Goal: Transaction & Acquisition: Purchase product/service

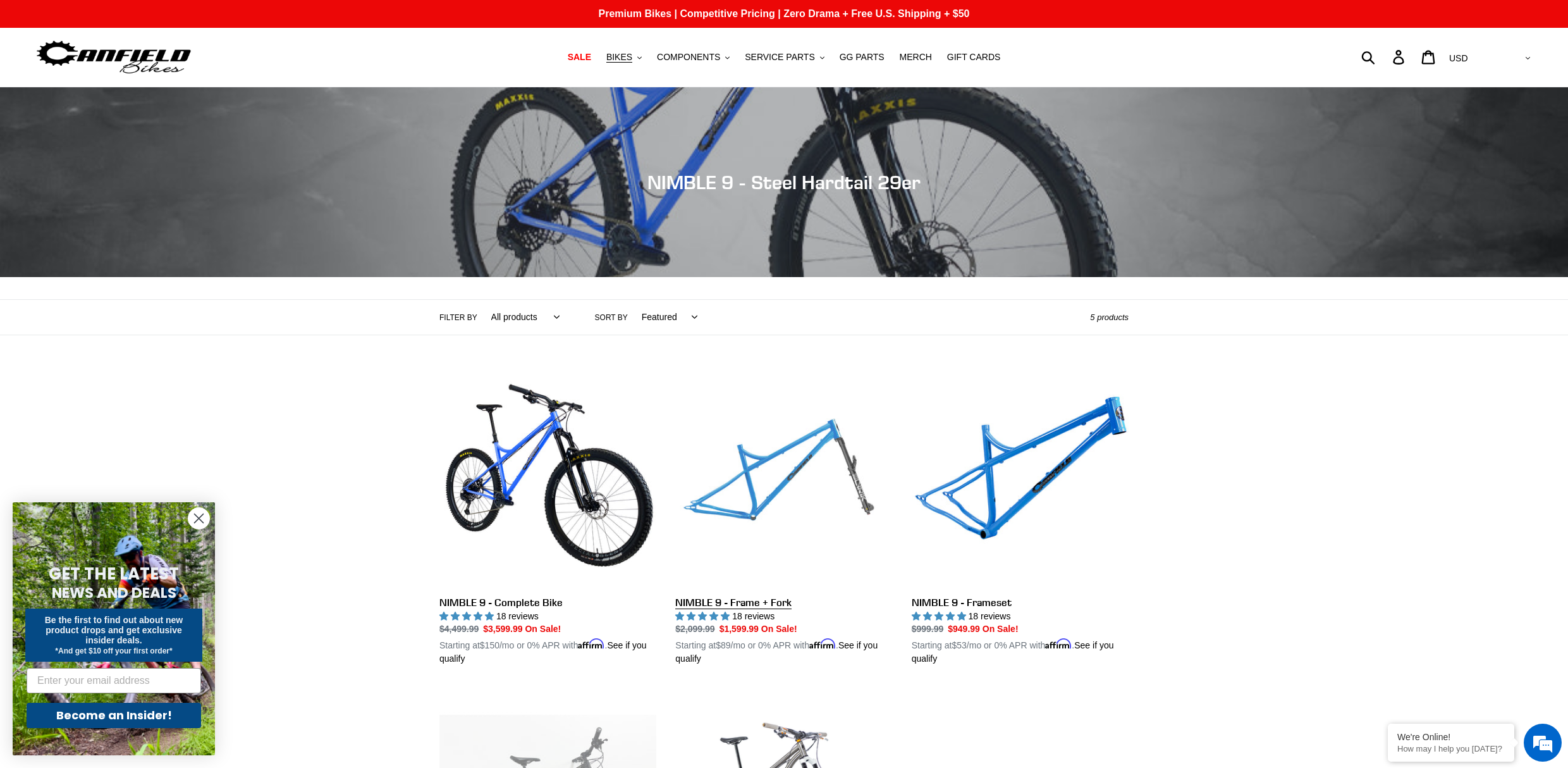
click at [756, 472] on link "NIMBLE 9 - Frame + Fork" at bounding box center [783, 518] width 217 height 296
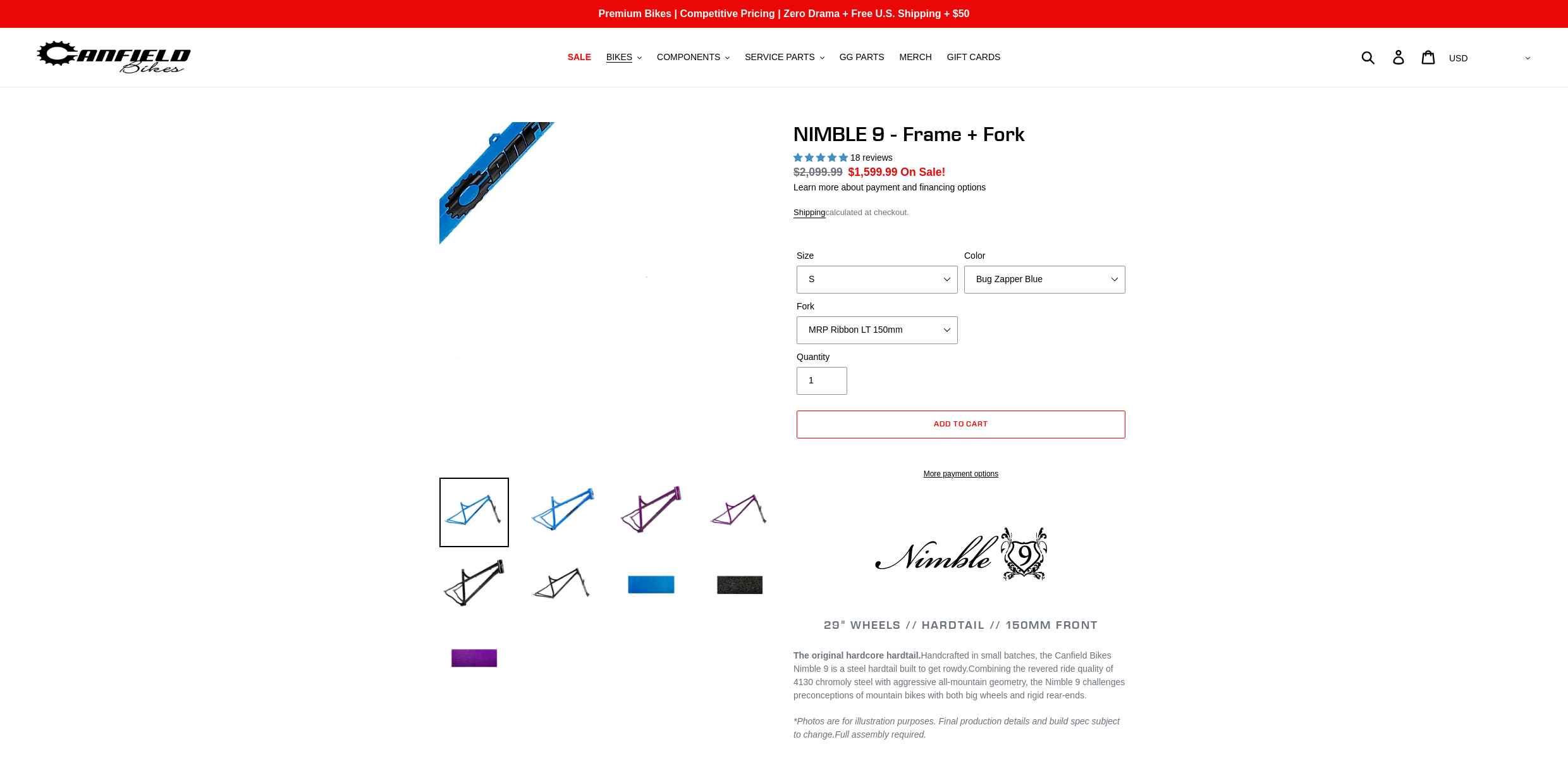
select select "highest-rating"
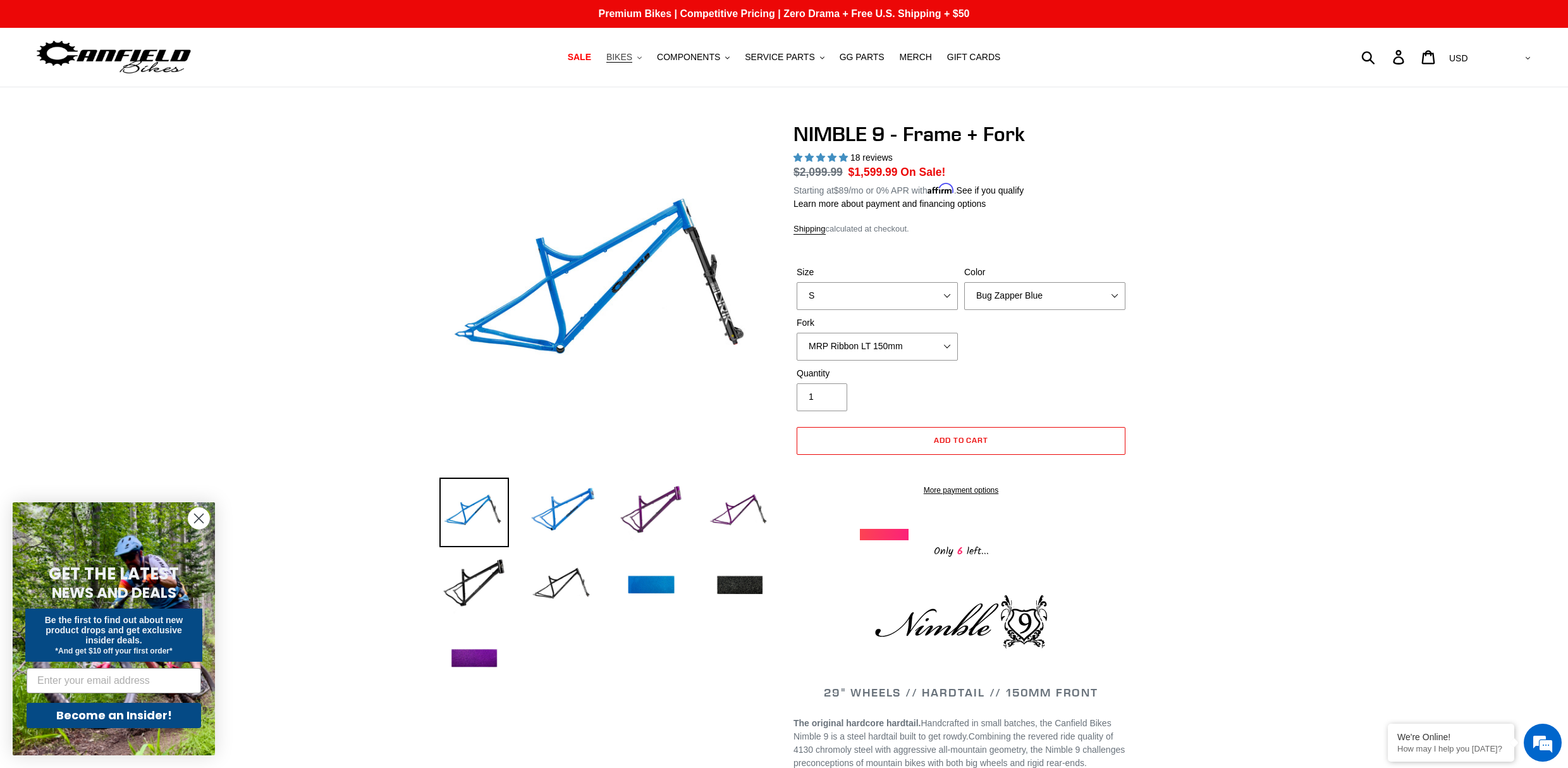
click at [619, 57] on span "BIKES" at bounding box center [619, 57] width 26 height 11
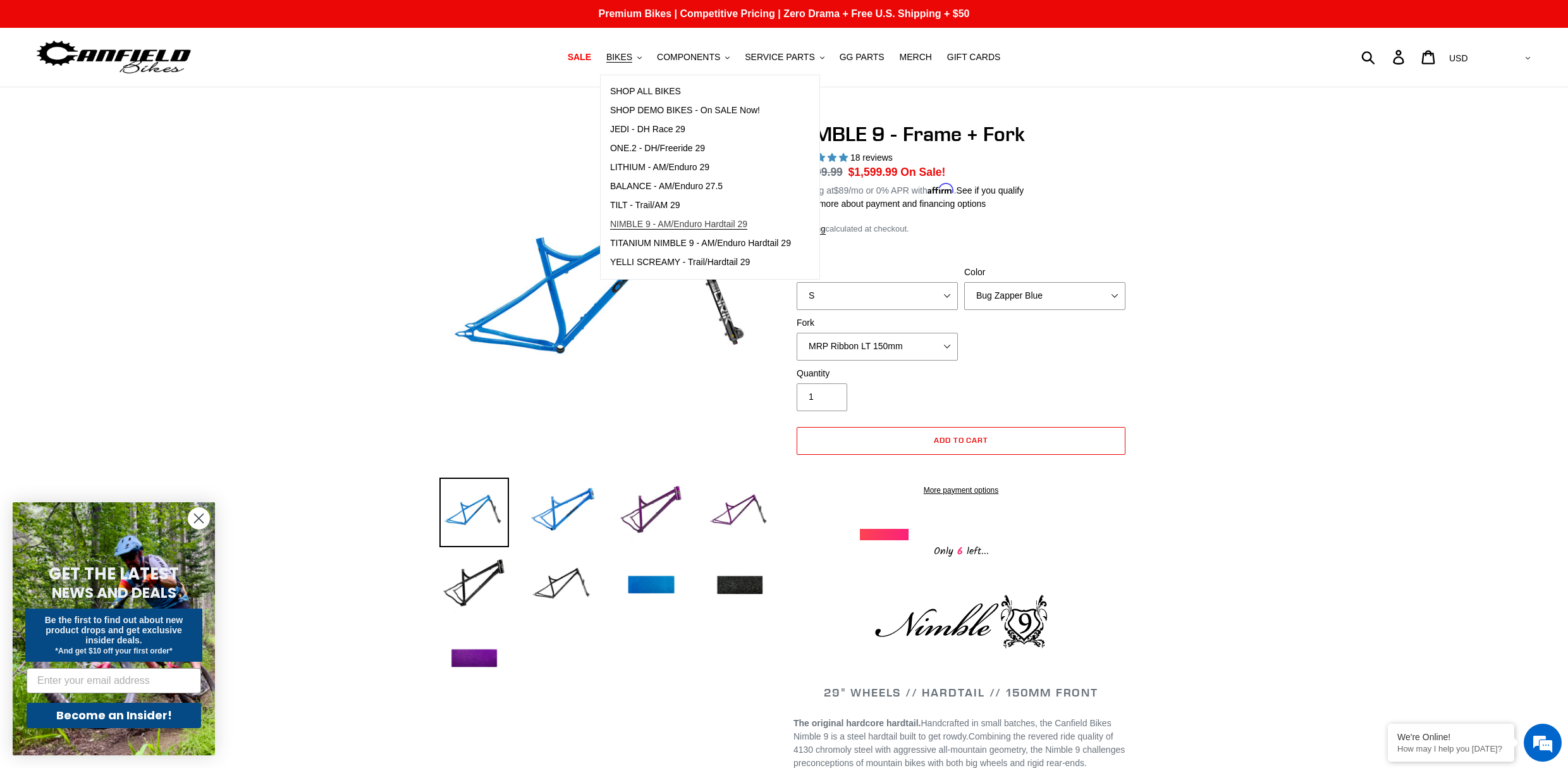
click at [641, 219] on span "NIMBLE 9 - AM/Enduro Hardtail 29" at bounding box center [679, 224] width 138 height 11
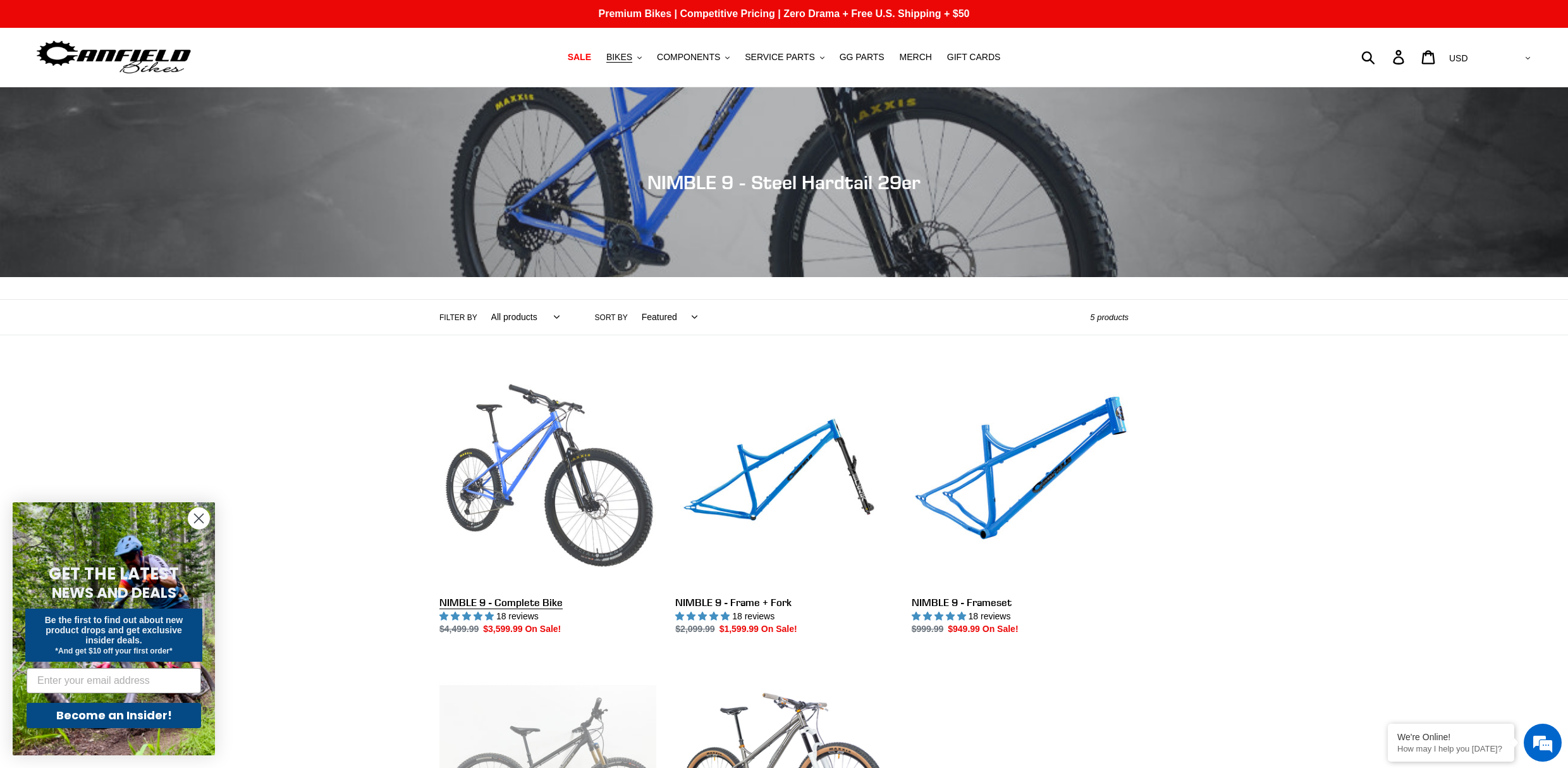
click at [521, 425] on link "NIMBLE 9 - Complete Bike" at bounding box center [547, 503] width 217 height 266
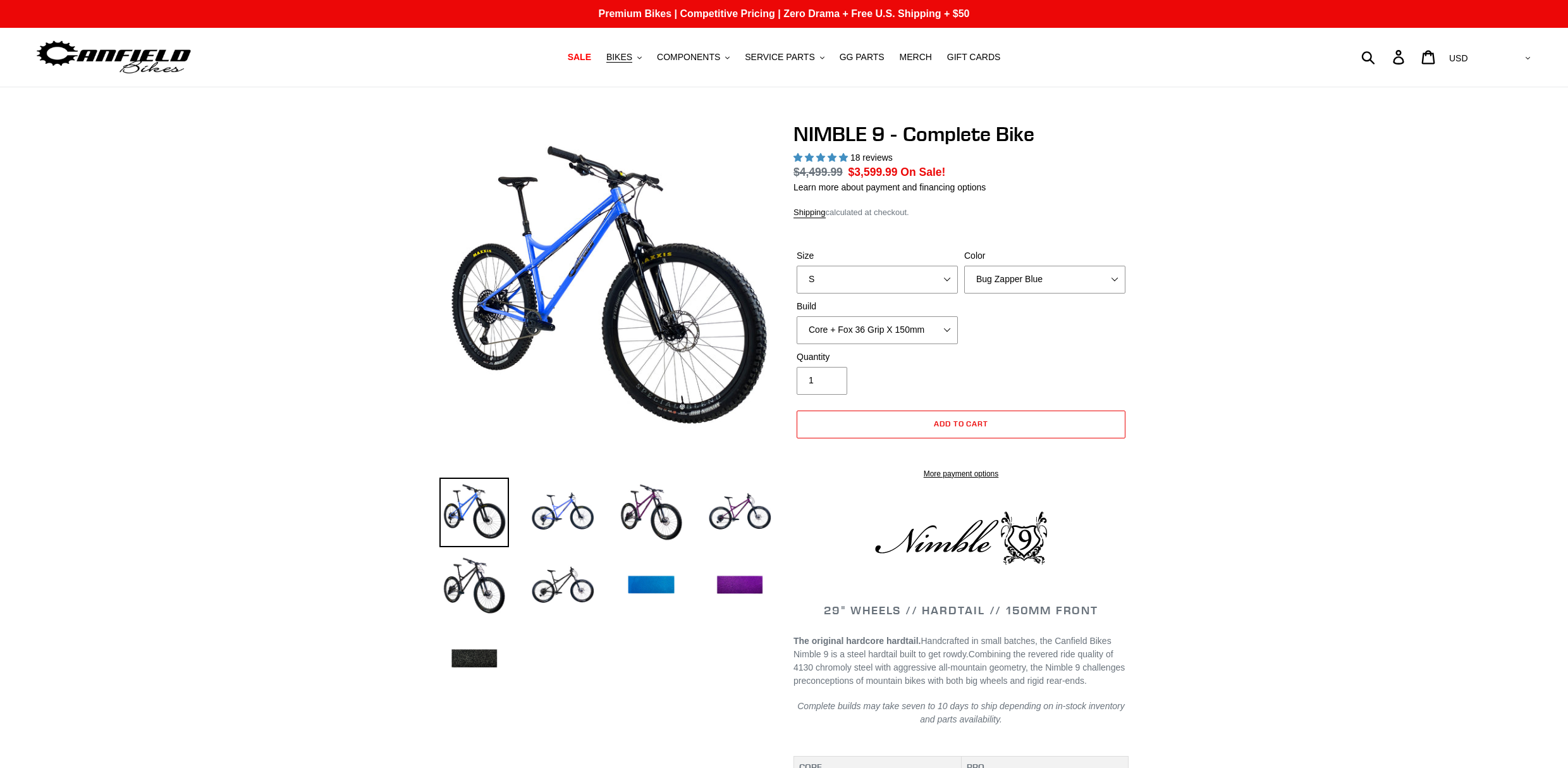
select select "highest-rating"
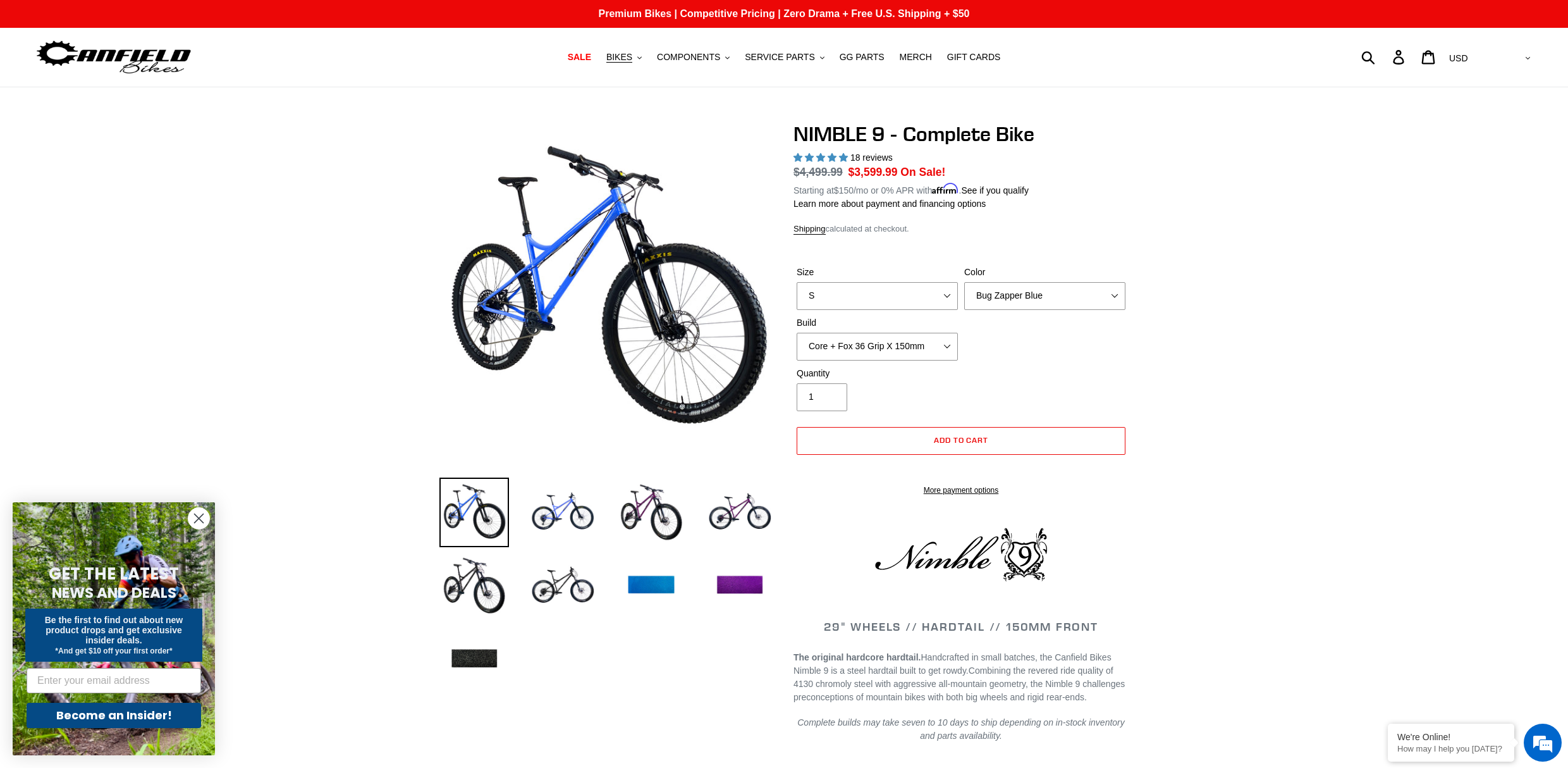
click at [733, 305] on img at bounding box center [249, 252] width 1295 height 1295
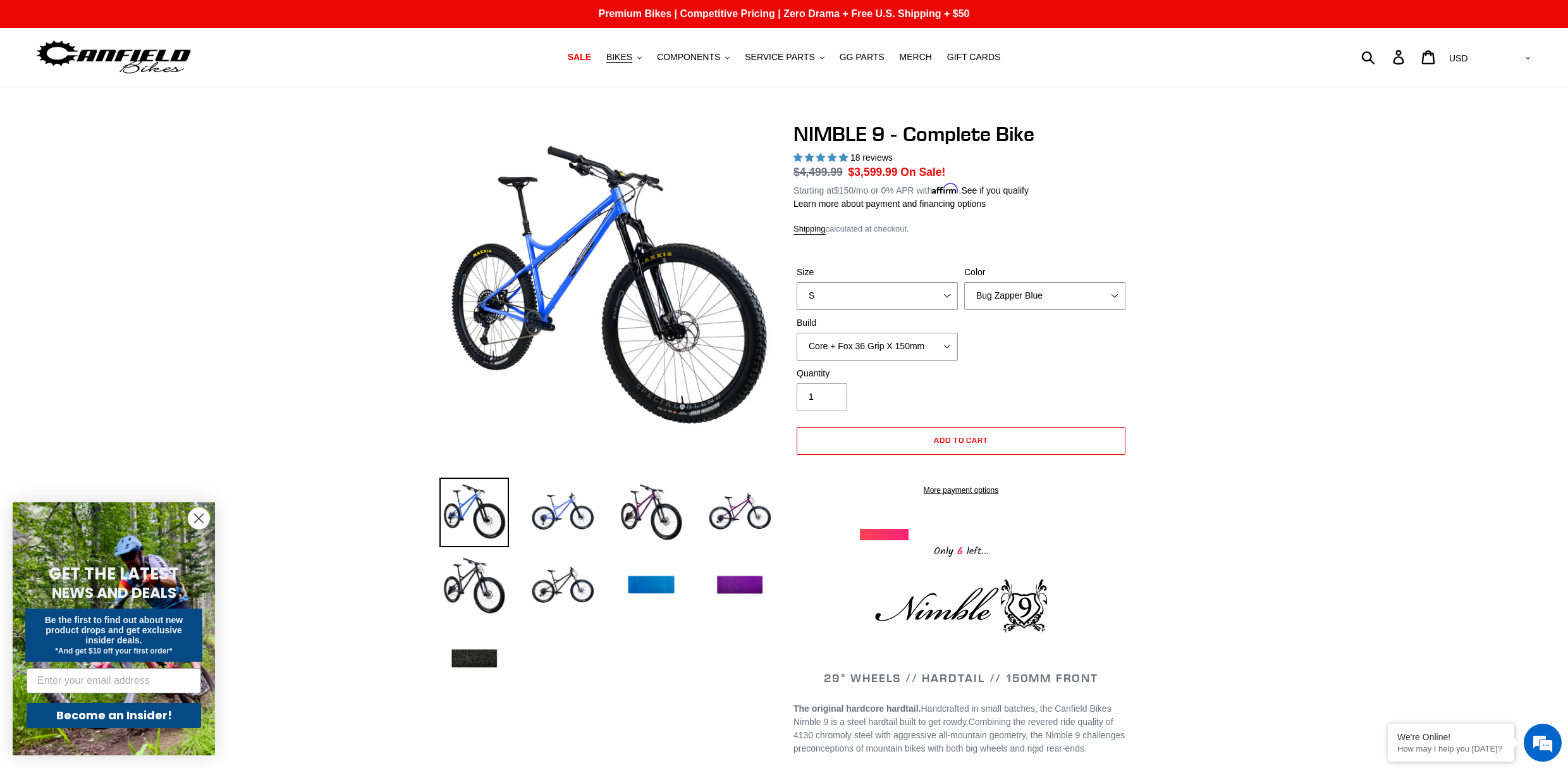
click at [719, 312] on img at bounding box center [285, 230] width 1295 height 1295
click at [720, 377] on img at bounding box center [279, 42] width 1295 height 1295
click at [577, 519] on img at bounding box center [563, 512] width 70 height 70
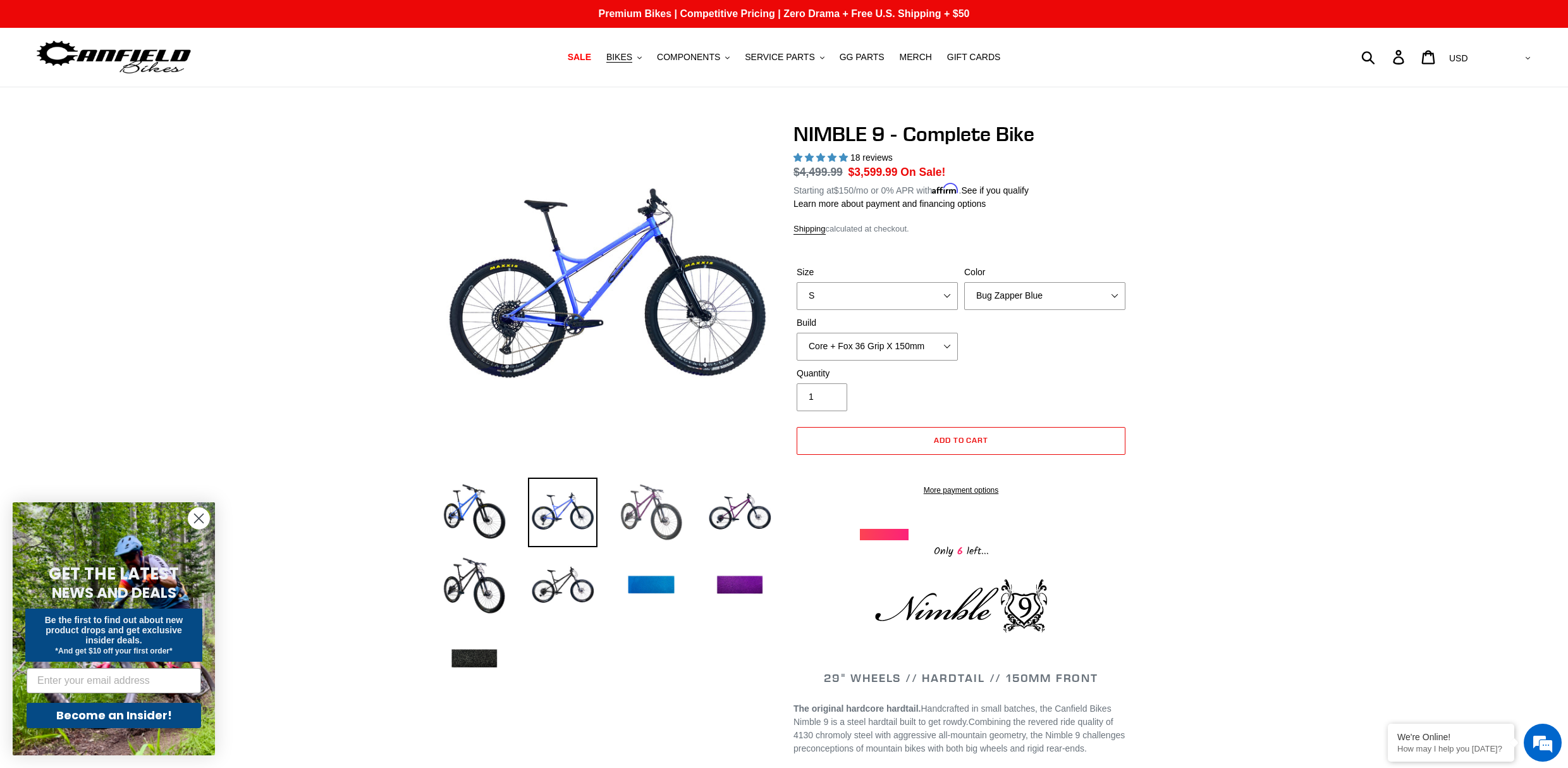
click at [641, 519] on img at bounding box center [651, 512] width 70 height 70
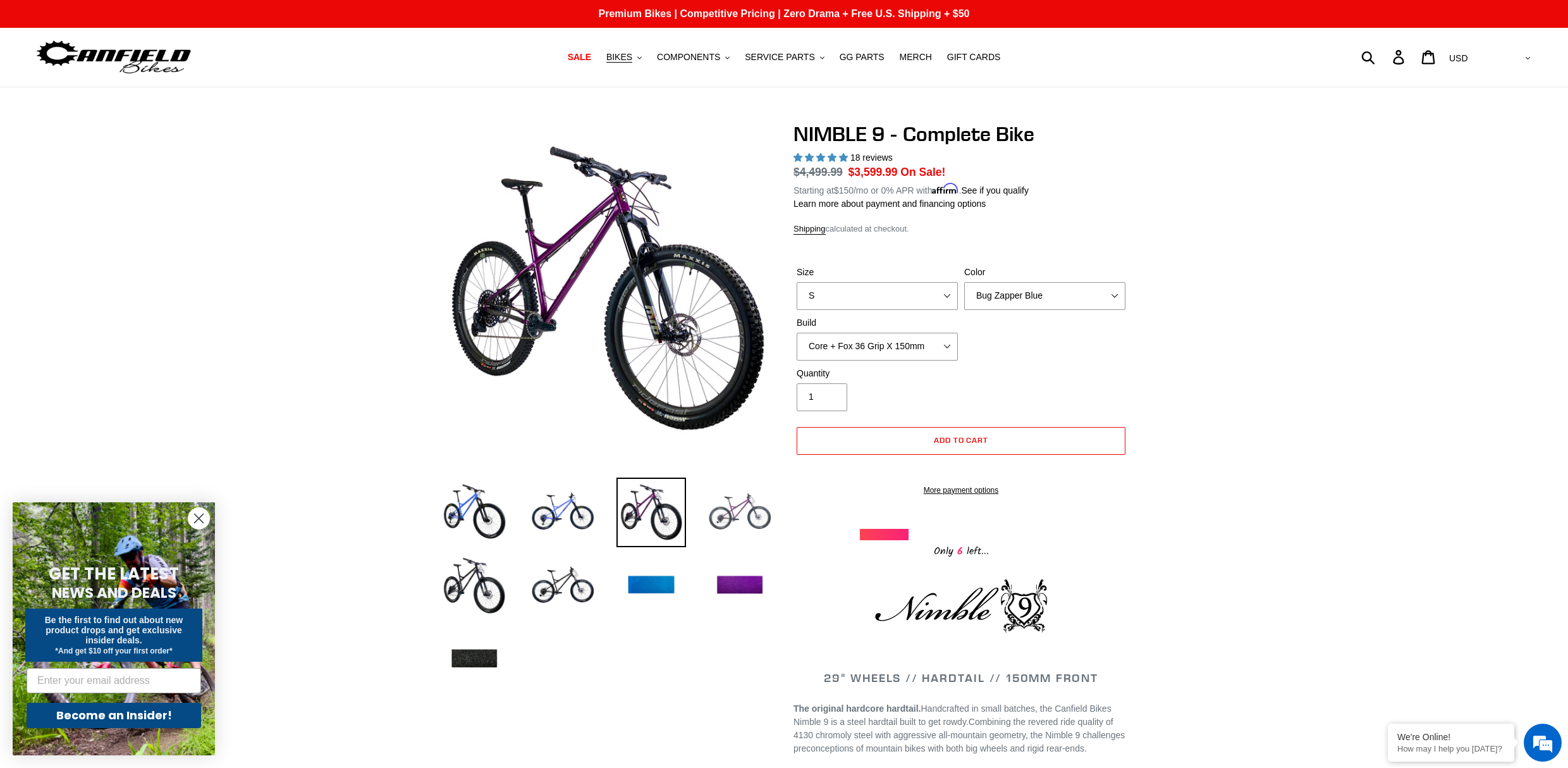
click at [741, 516] on img at bounding box center [740, 512] width 70 height 70
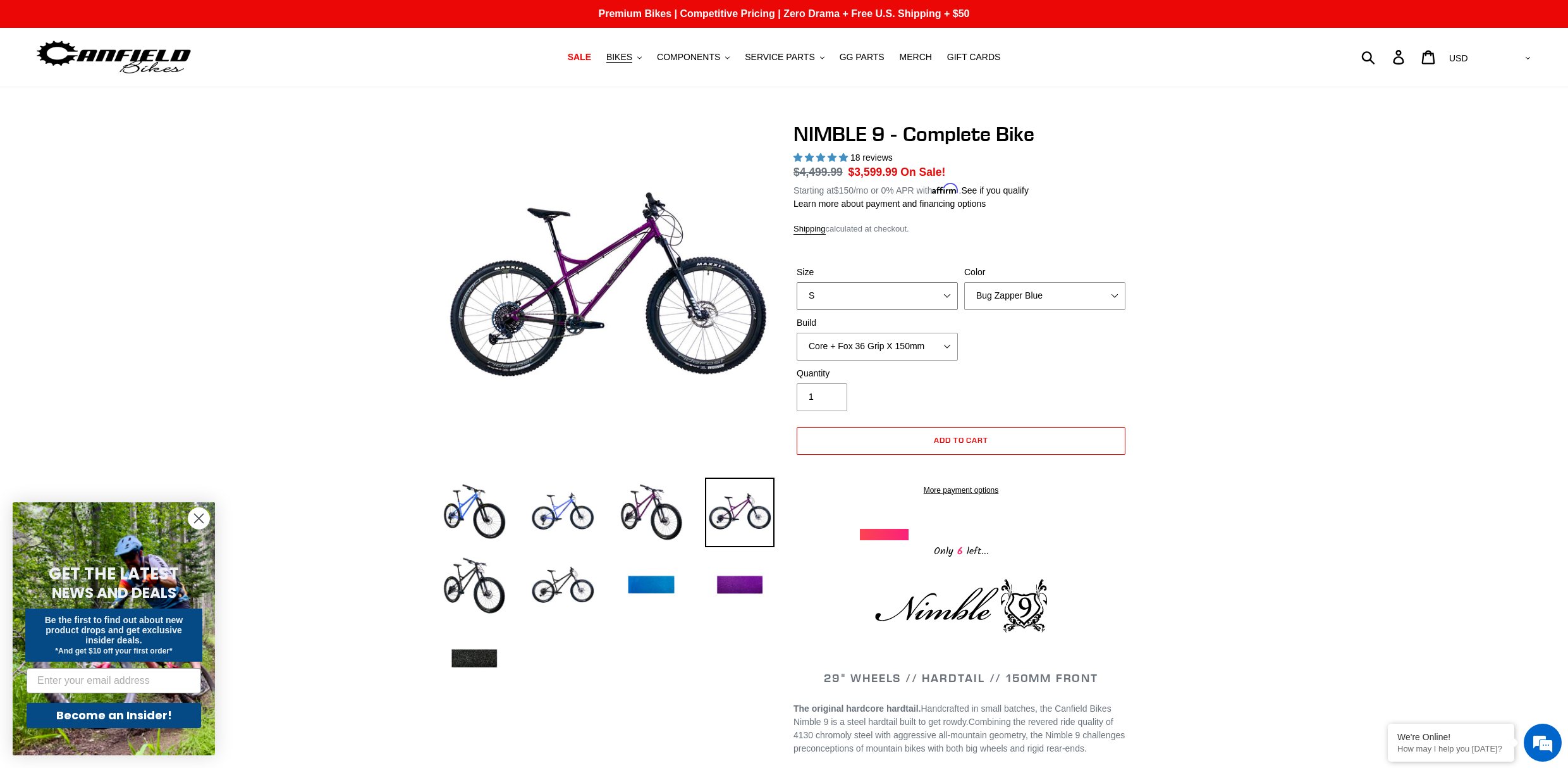
click at [890, 285] on select "S M L XL" at bounding box center [877, 296] width 161 height 28
select select "L"
click at [797, 282] on select "S M L XL" at bounding box center [877, 296] width 161 height 28
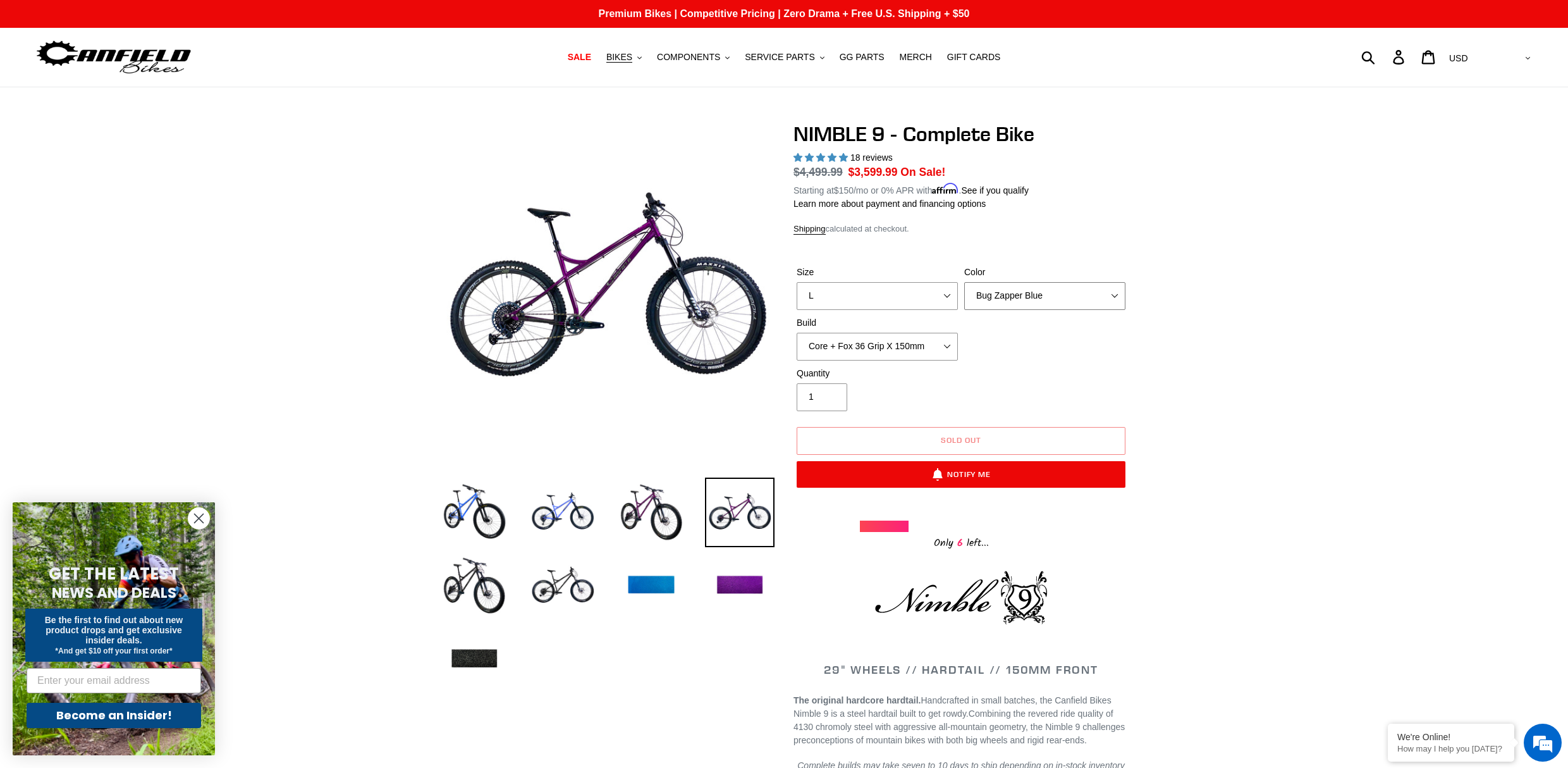
click at [997, 294] on select "Bug Zapper Blue Purple Haze - Sold Out Galaxy Black" at bounding box center [1044, 296] width 161 height 28
click at [964, 282] on select "Bug Zapper Blue Purple Haze - Sold Out Galaxy Black" at bounding box center [1044, 296] width 161 height 28
click at [887, 349] on select "Core + Fox 36 Grip X 150mm Pro + Fox 36 Grip X 150mm Core + RockShox Lyrik Ulti…" at bounding box center [877, 346] width 161 height 28
click at [797, 333] on select "Core + Fox 36 Grip X 150mm Pro + Fox 36 Grip X 150mm Core + RockShox Lyrik Ulti…" at bounding box center [877, 346] width 161 height 28
click at [935, 343] on select "Core + Fox 36 Grip X 150mm Pro + Fox 36 Grip X 150mm Core + RockShox Lyrik Ulti…" at bounding box center [877, 346] width 161 height 28
